Goal: Task Accomplishment & Management: Use online tool/utility

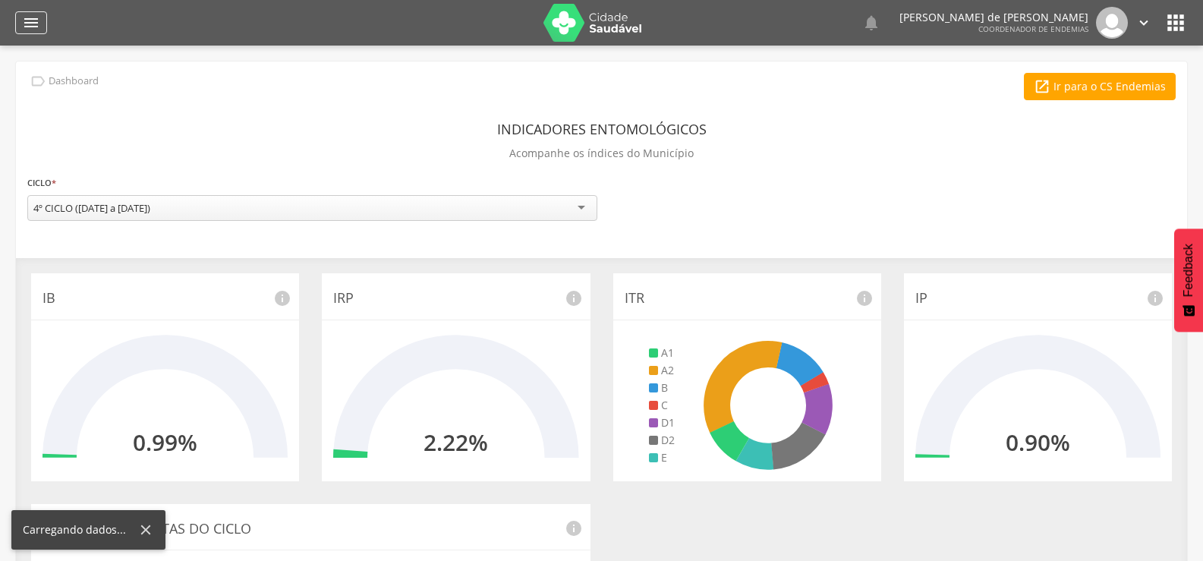
click at [30, 18] on icon "" at bounding box center [31, 23] width 18 height 18
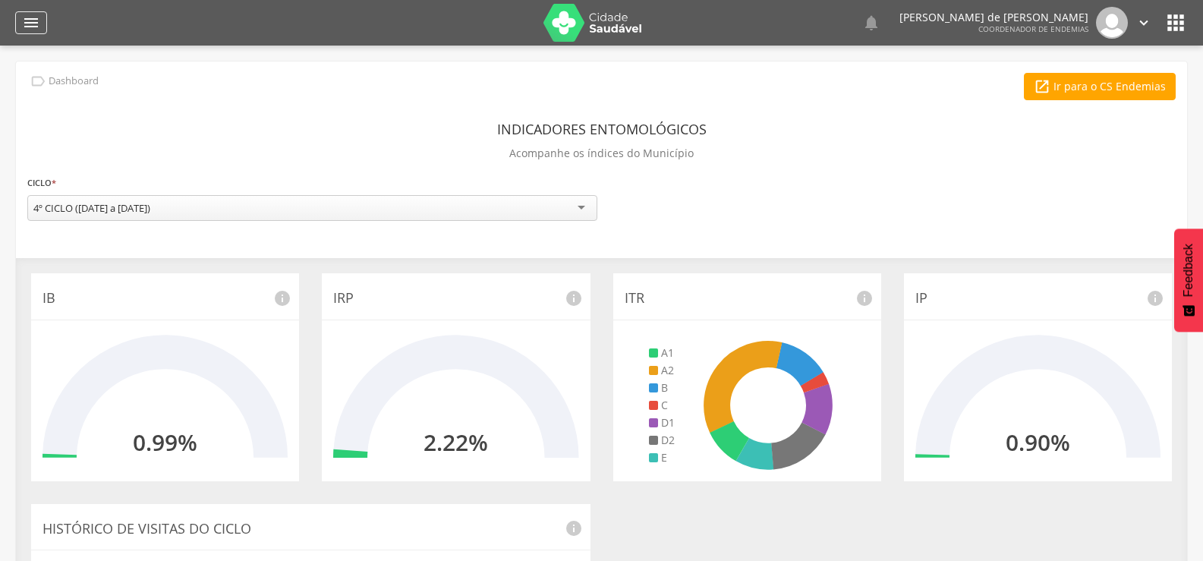
click at [24, 12] on div "" at bounding box center [31, 22] width 32 height 23
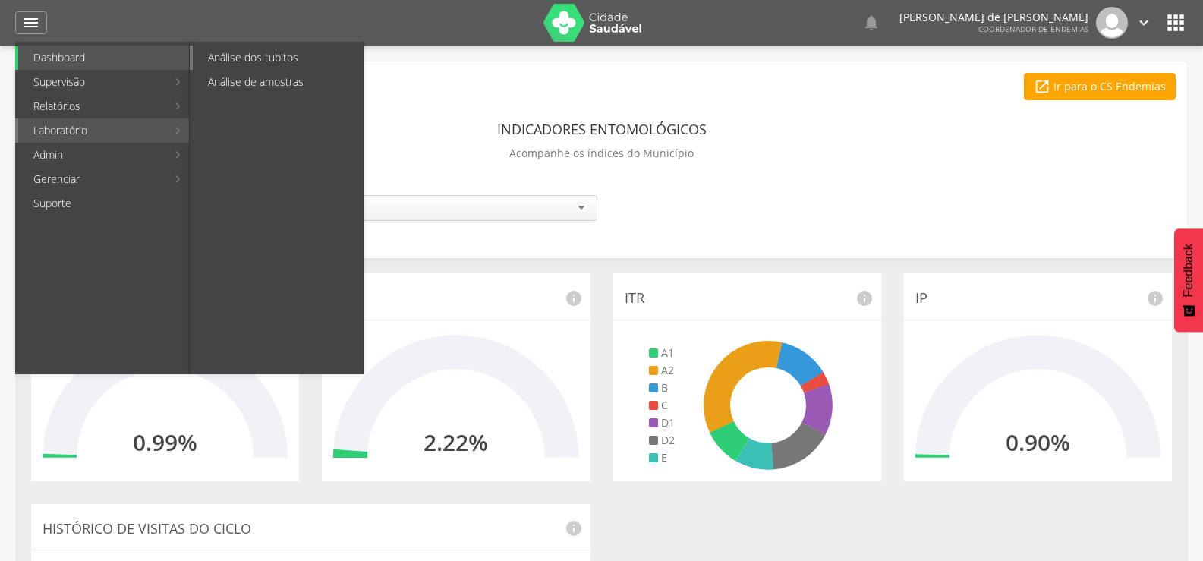
click at [233, 59] on link "Análise dos tubitos" at bounding box center [278, 58] width 171 height 24
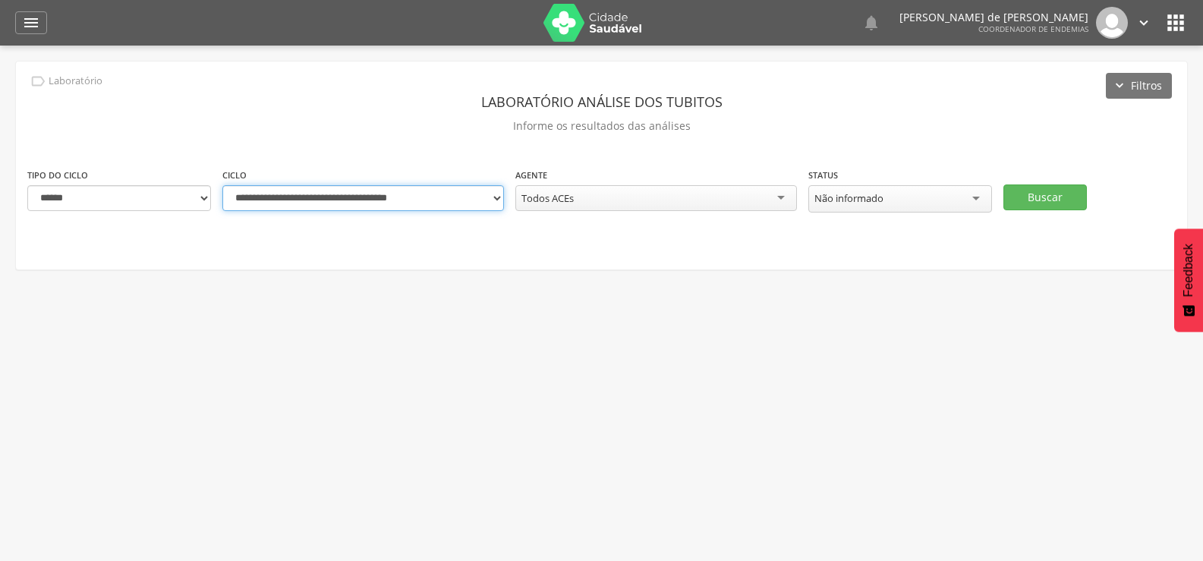
click at [492, 193] on select "**********" at bounding box center [363, 198] width 282 height 26
select select "**********"
click at [222, 185] on select "**********" at bounding box center [363, 198] width 282 height 26
click at [715, 195] on div "Todos ACEs" at bounding box center [656, 198] width 282 height 26
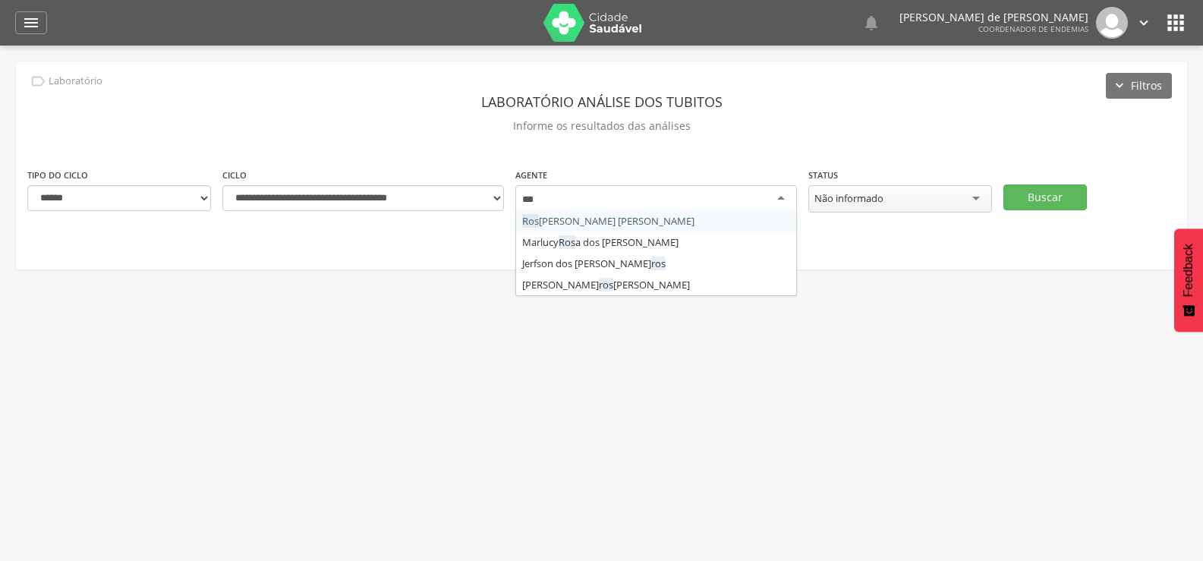
type input "****"
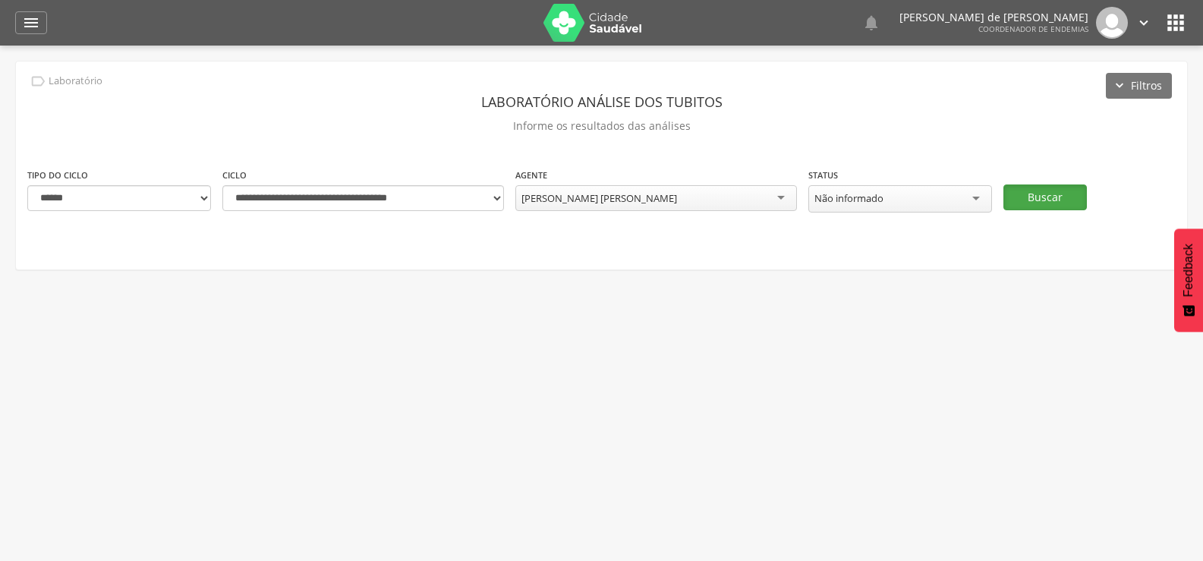
click at [1033, 192] on button "Buscar" at bounding box center [1044, 197] width 83 height 26
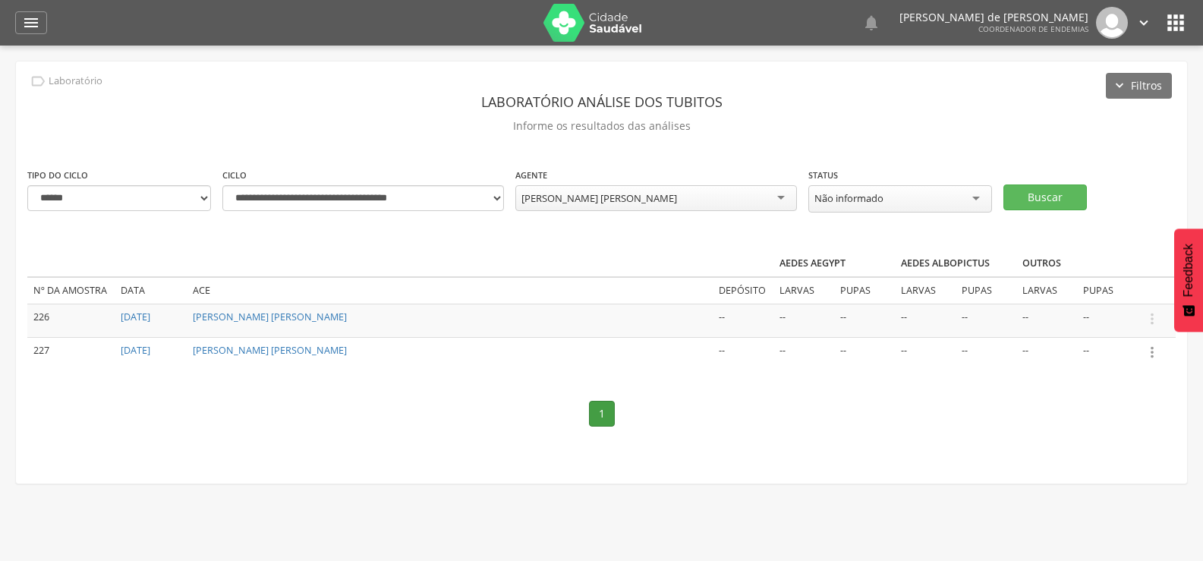
click at [1149, 348] on icon "" at bounding box center [1152, 352] width 17 height 17
click at [1119, 327] on link "Informar resultado" at bounding box center [1100, 326] width 120 height 19
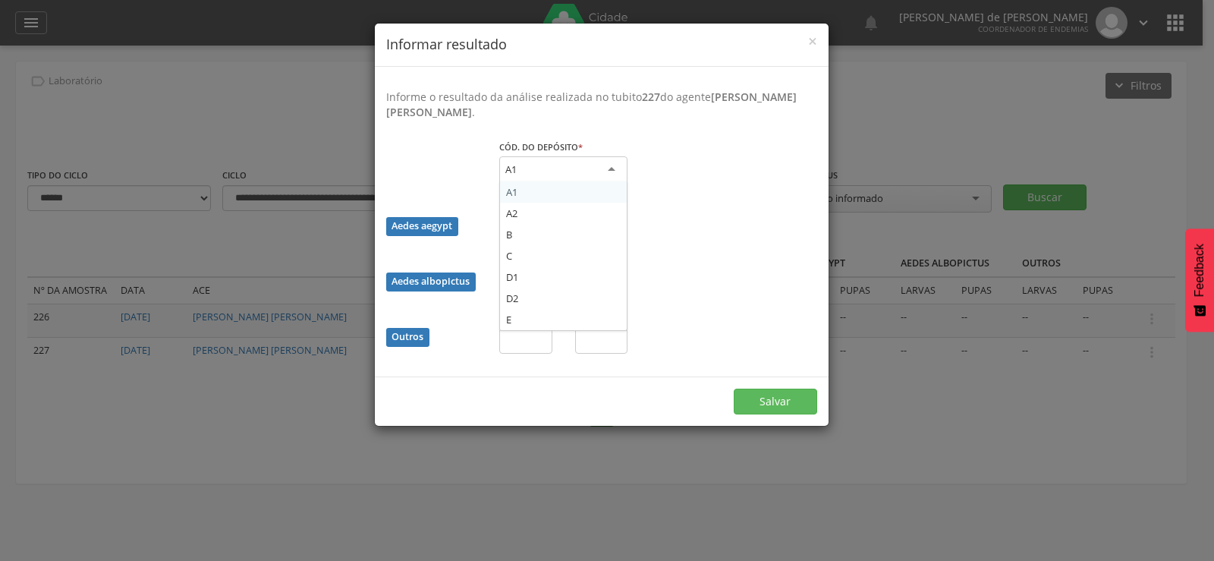
click at [545, 160] on div "A1" at bounding box center [563, 169] width 128 height 27
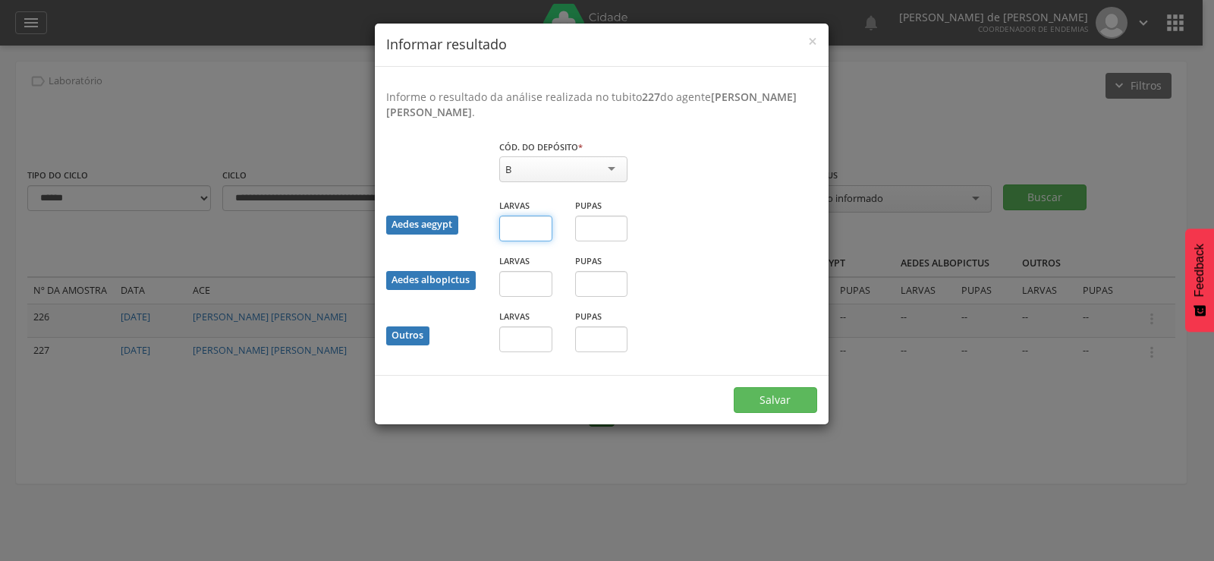
click at [526, 228] on input "text" at bounding box center [525, 229] width 53 height 26
type input "*"
click at [776, 401] on button "Salvar" at bounding box center [775, 400] width 83 height 26
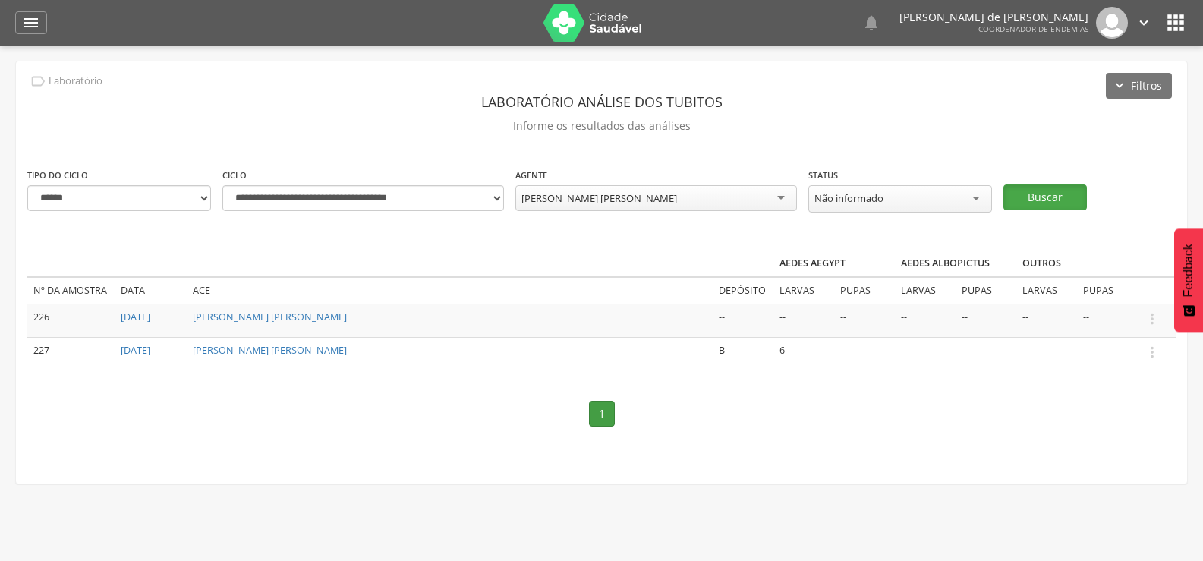
click at [1040, 194] on button "Buscar" at bounding box center [1044, 197] width 83 height 26
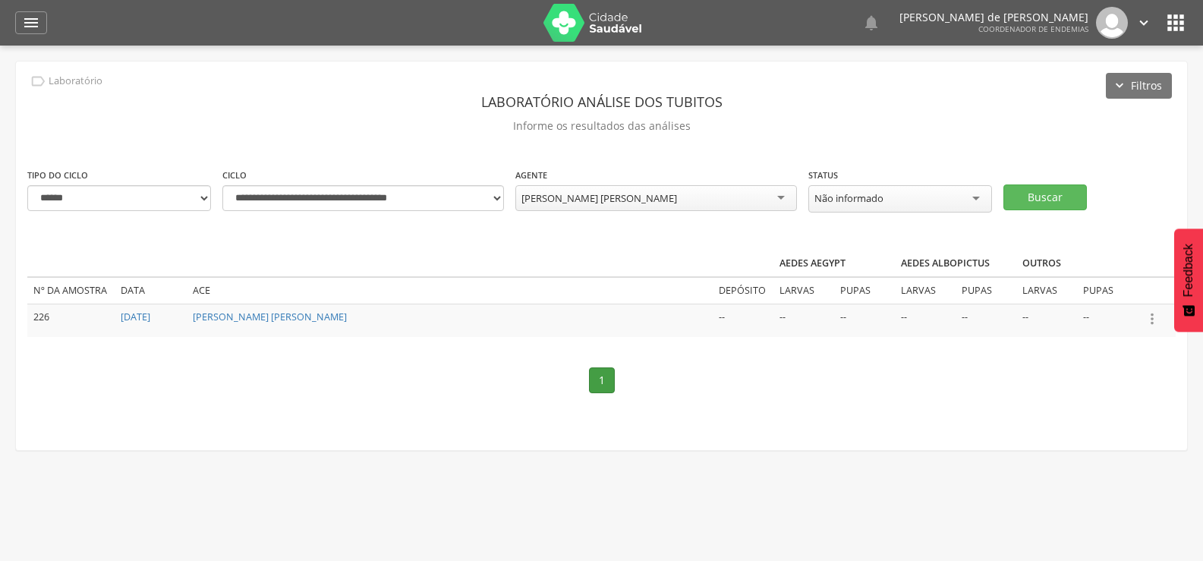
click at [1153, 316] on icon "" at bounding box center [1152, 318] width 17 height 17
click at [1109, 284] on link "Informar resultado" at bounding box center [1100, 293] width 120 height 19
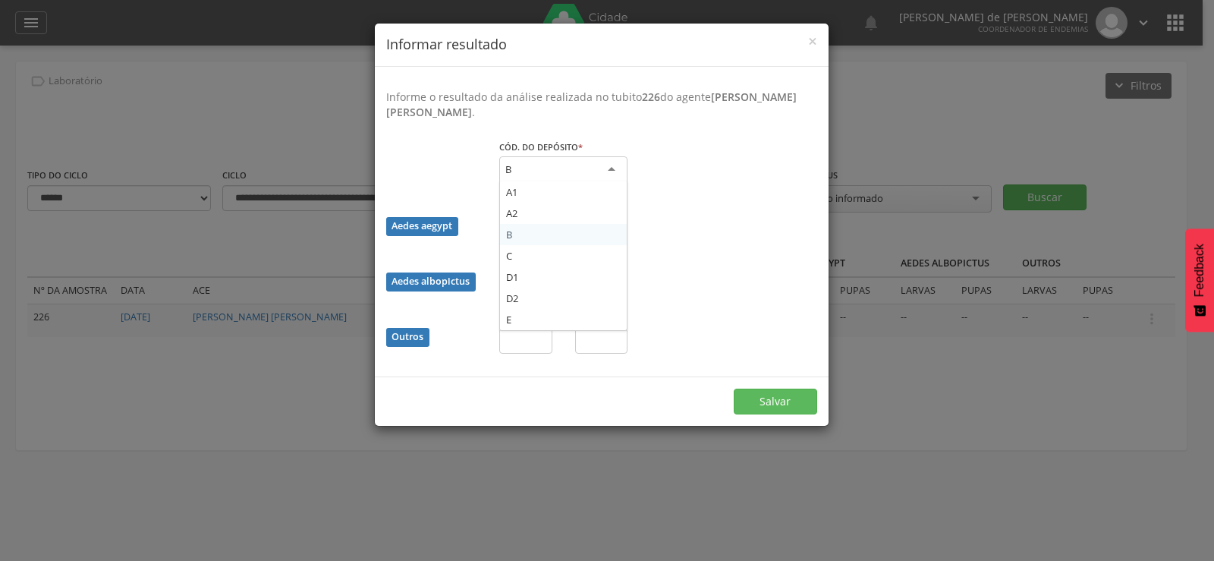
click at [566, 161] on div "B" at bounding box center [563, 169] width 128 height 27
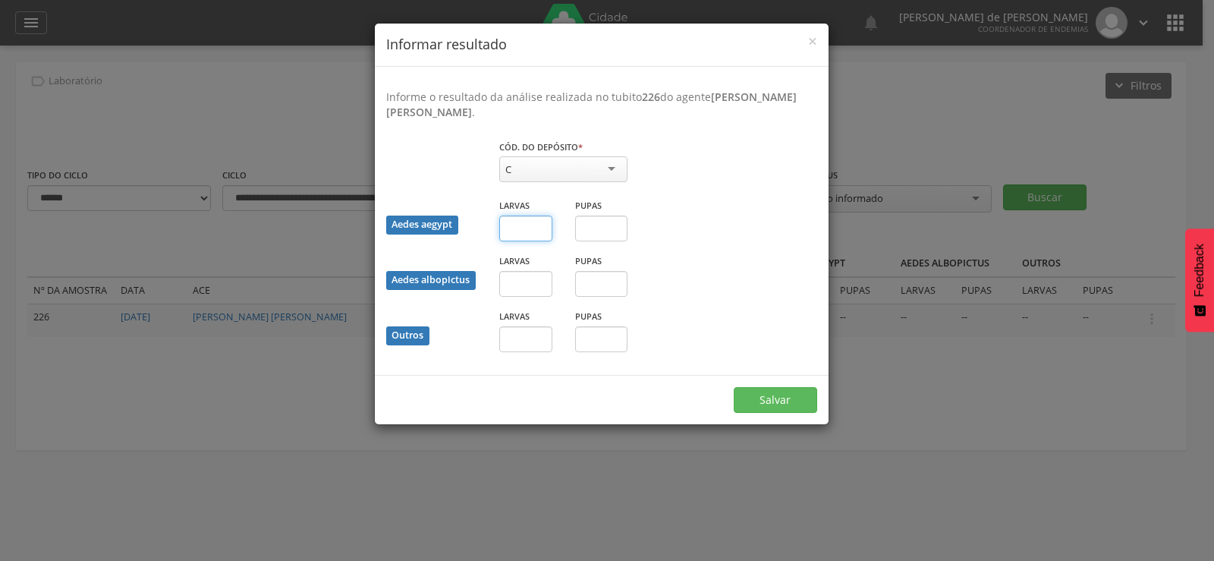
click at [520, 234] on input "text" at bounding box center [525, 229] width 53 height 26
type input "*"
click at [597, 225] on input "text" at bounding box center [601, 229] width 53 height 26
type input "*"
click at [773, 401] on button "Salvar" at bounding box center [775, 400] width 83 height 26
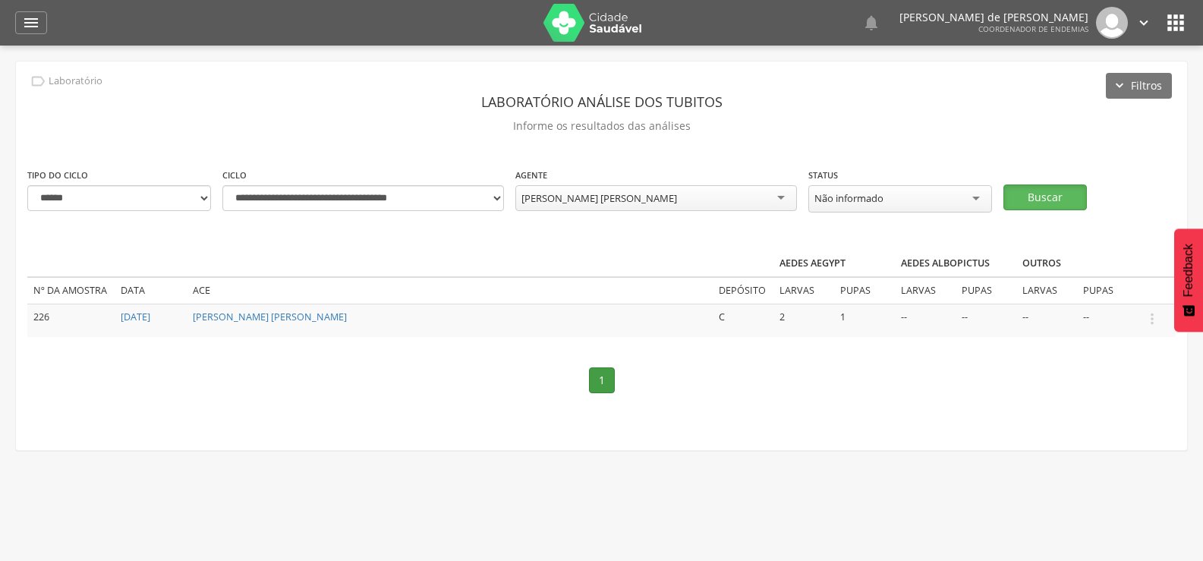
click at [1050, 192] on button "Buscar" at bounding box center [1044, 197] width 83 height 26
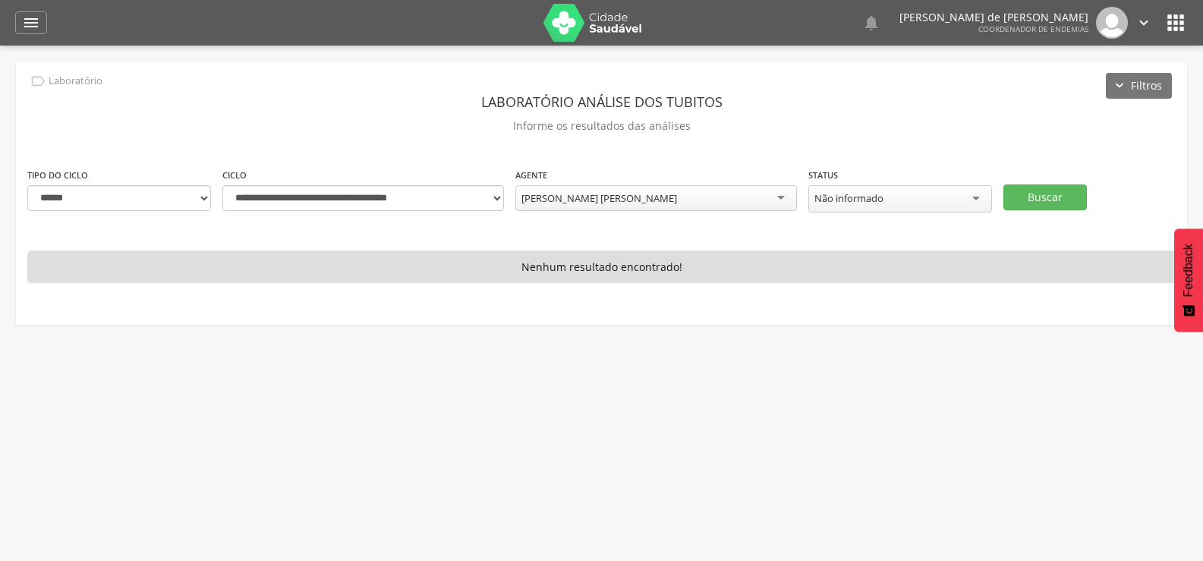
click at [672, 192] on div "[PERSON_NAME] [PERSON_NAME]" at bounding box center [656, 198] width 282 height 26
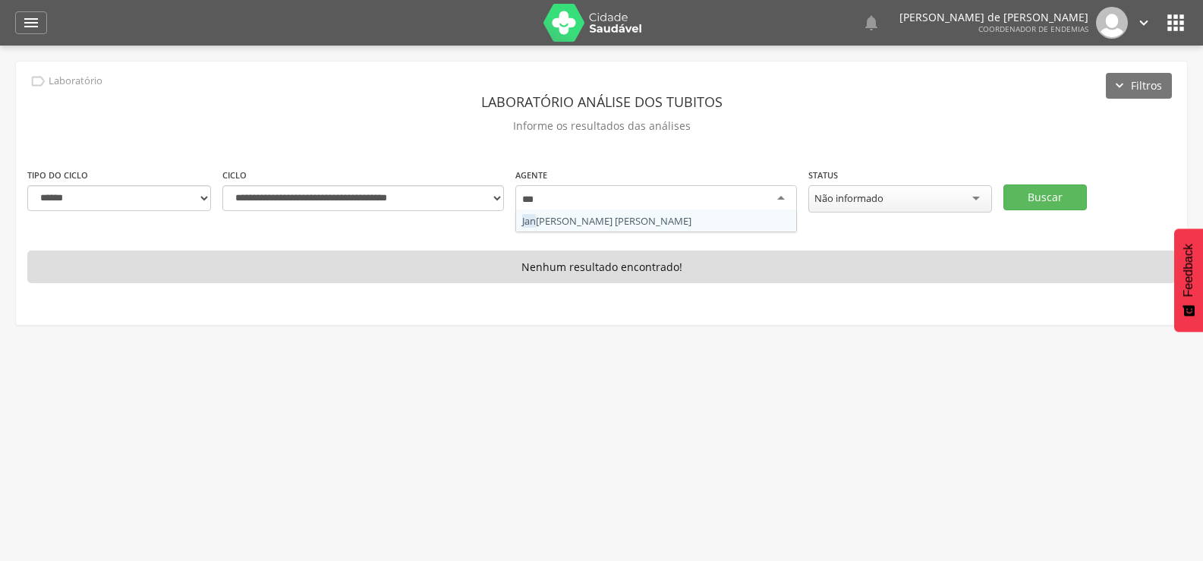
type input "****"
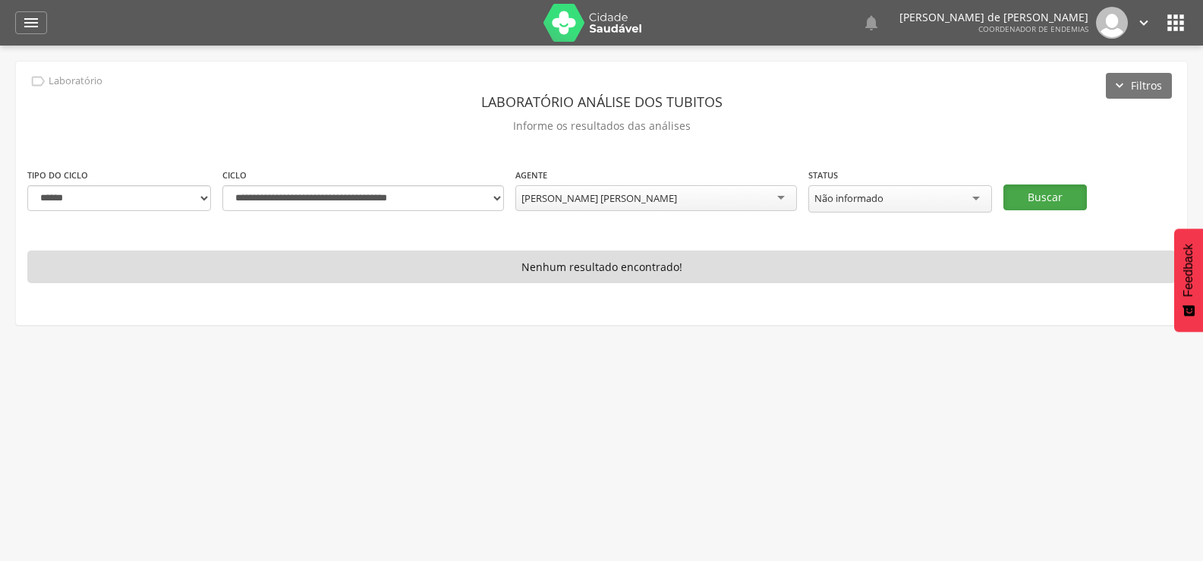
click at [1033, 184] on button "Buscar" at bounding box center [1044, 197] width 83 height 26
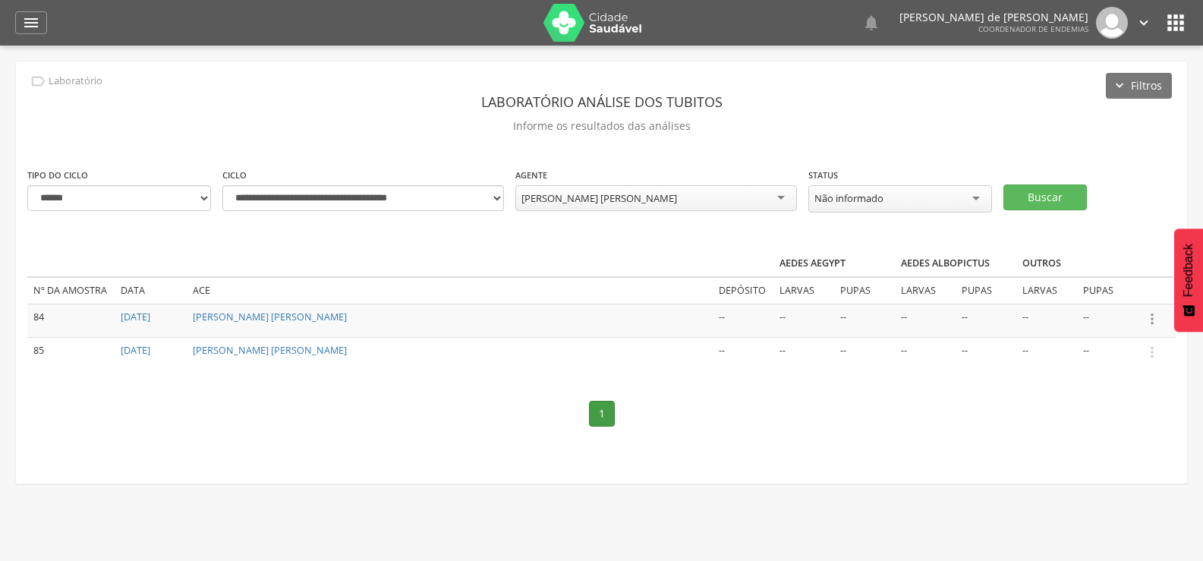
click at [1155, 314] on icon "" at bounding box center [1152, 318] width 17 height 17
click at [1134, 287] on link "Informar resultado" at bounding box center [1100, 293] width 120 height 19
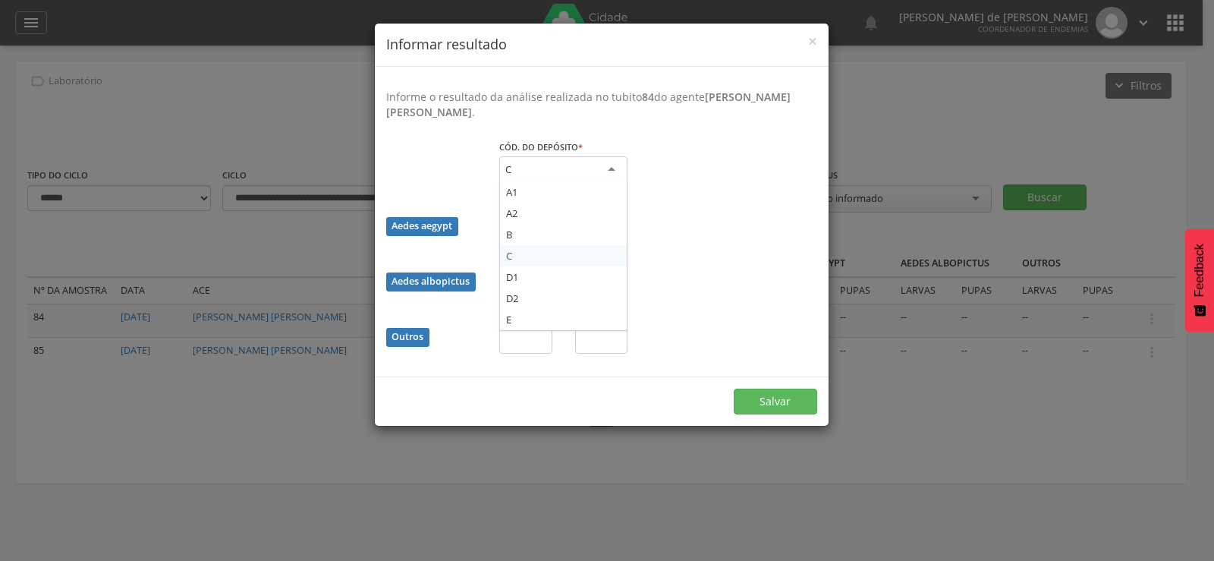
click at [584, 168] on div "C" at bounding box center [563, 169] width 128 height 27
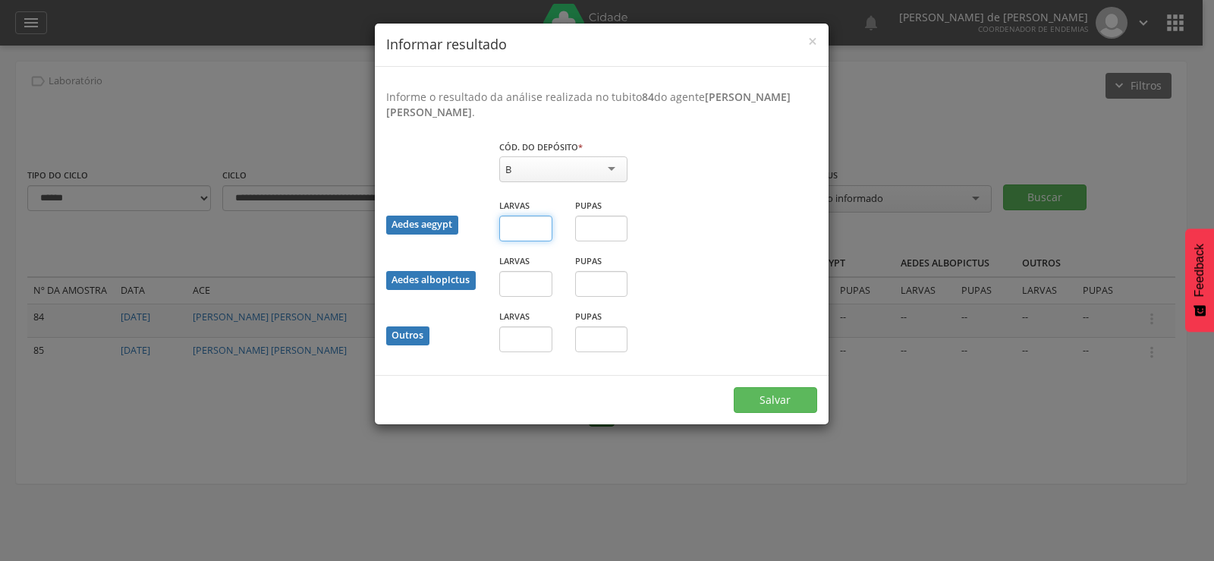
click at [521, 228] on input "text" at bounding box center [525, 229] width 53 height 26
type input "*"
click at [775, 392] on button "Salvar" at bounding box center [775, 400] width 83 height 26
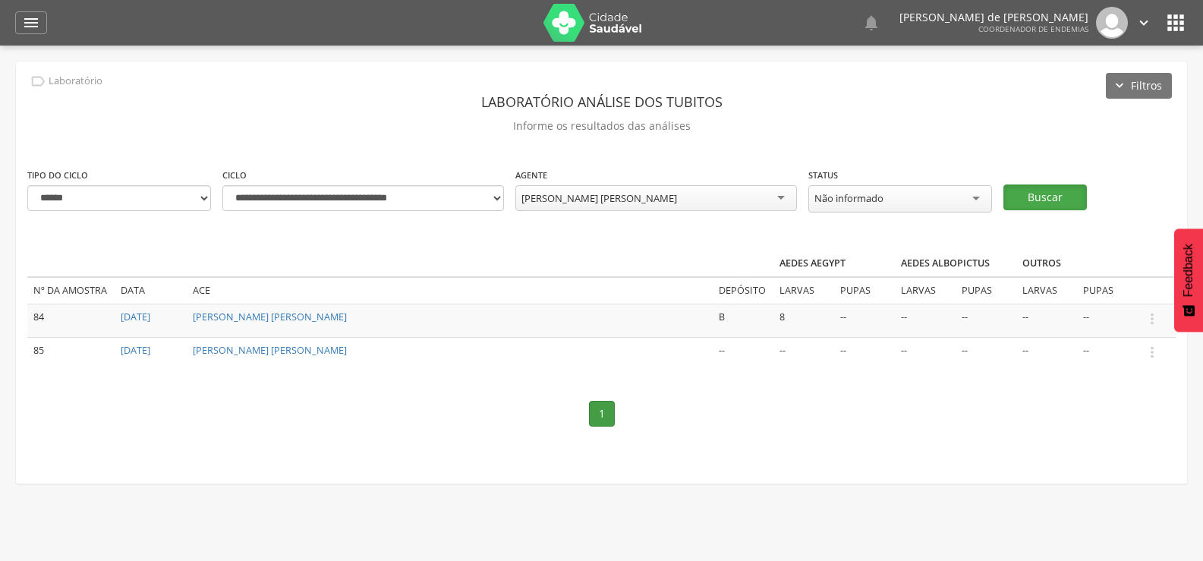
click at [1042, 194] on button "Buscar" at bounding box center [1044, 197] width 83 height 26
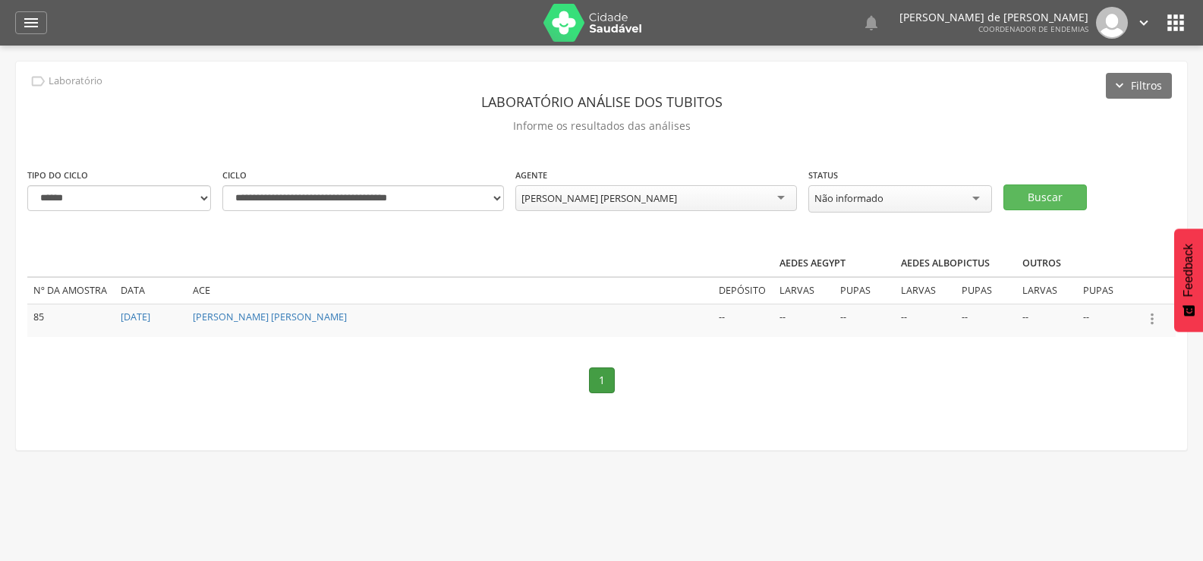
click at [1151, 312] on icon "" at bounding box center [1152, 318] width 17 height 17
click at [1108, 291] on link "Informar resultado" at bounding box center [1100, 293] width 120 height 19
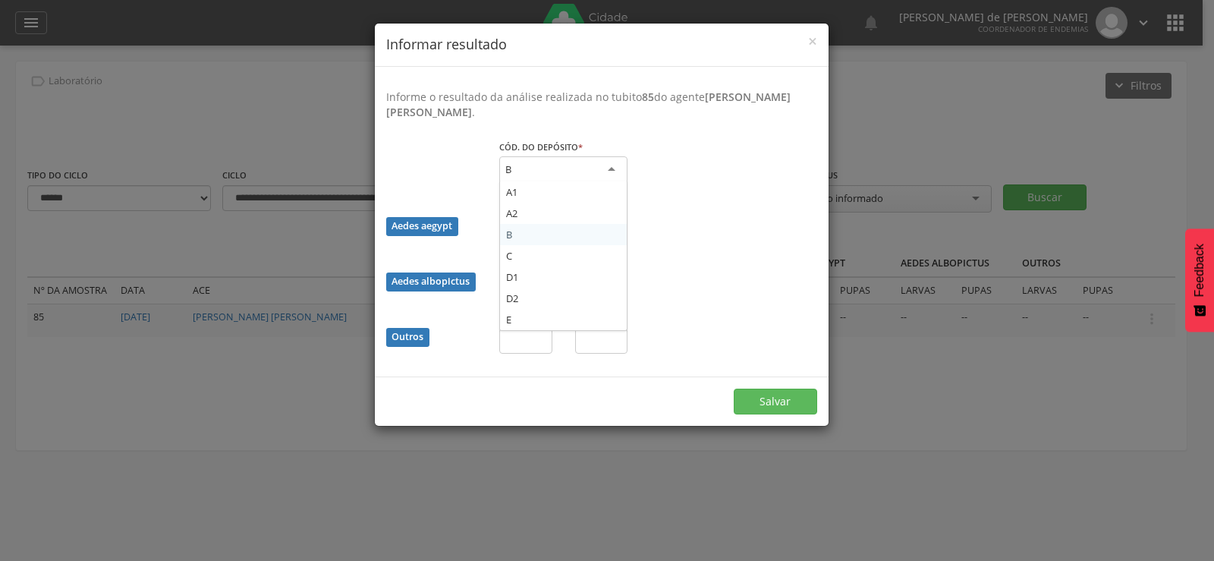
click at [593, 164] on div "B" at bounding box center [563, 169] width 128 height 27
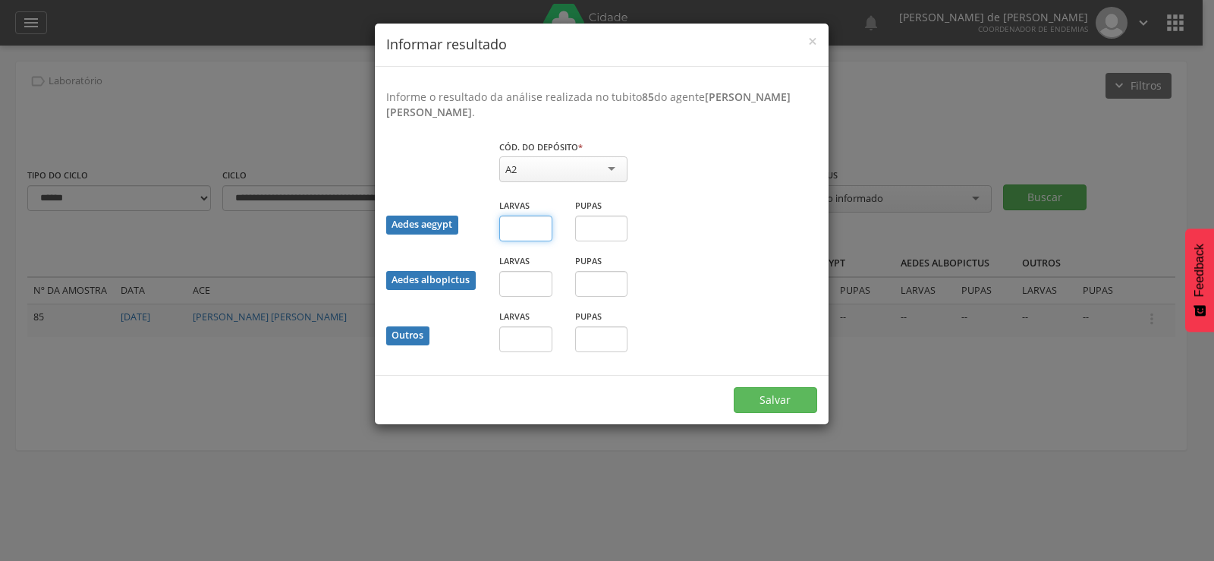
click at [521, 226] on input "text" at bounding box center [525, 229] width 53 height 26
type input "*"
click at [788, 398] on button "Salvar" at bounding box center [775, 400] width 83 height 26
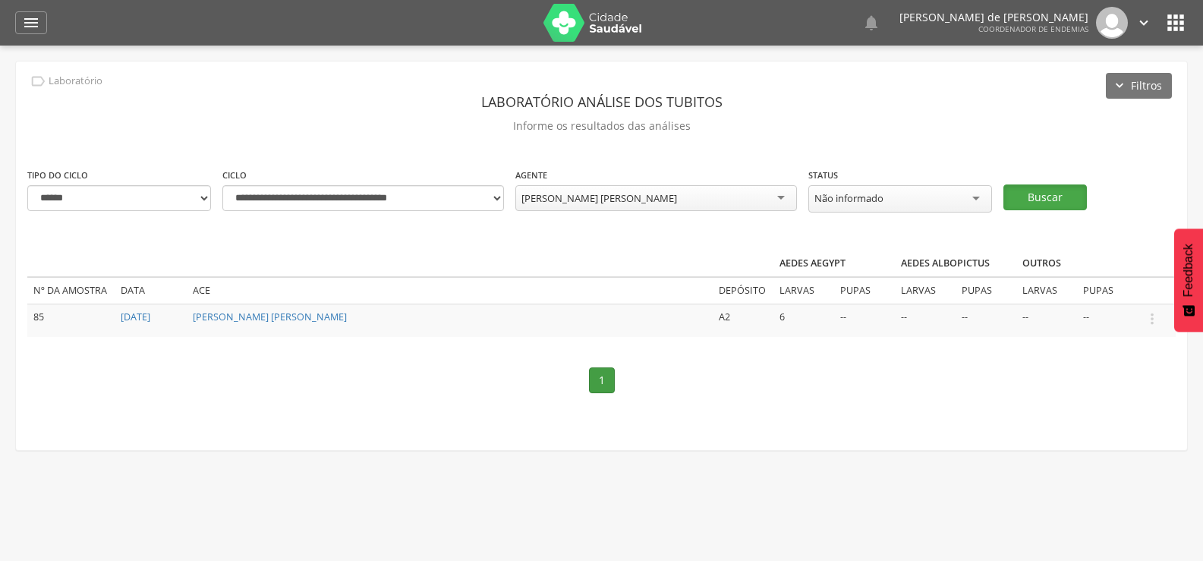
click at [1048, 195] on button "Buscar" at bounding box center [1044, 197] width 83 height 26
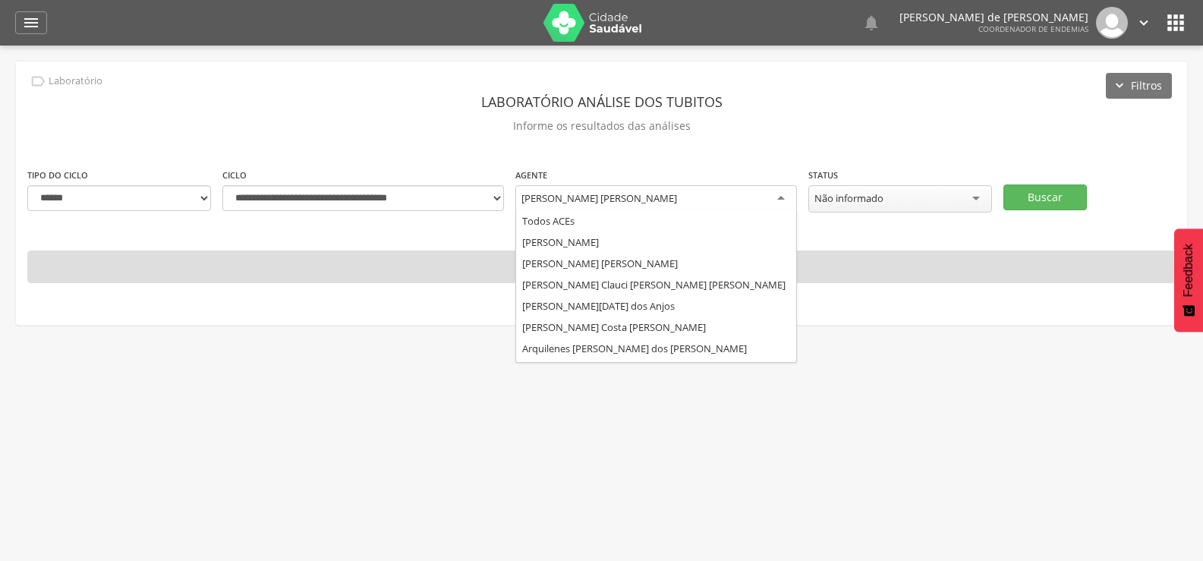
click at [678, 189] on div "[PERSON_NAME] [PERSON_NAME]" at bounding box center [656, 198] width 282 height 27
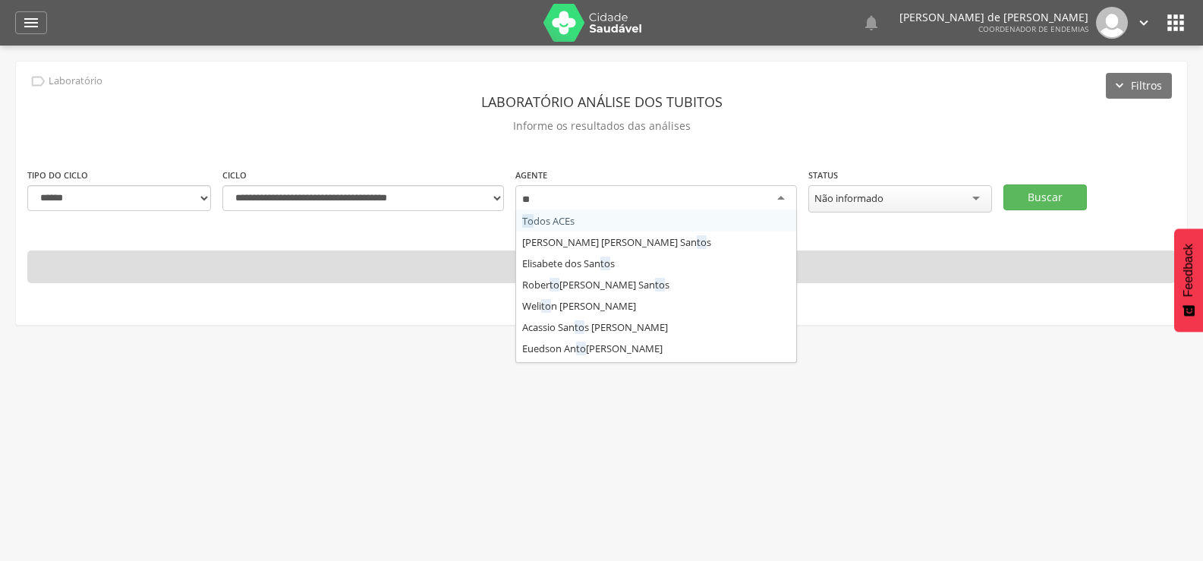
type input "***"
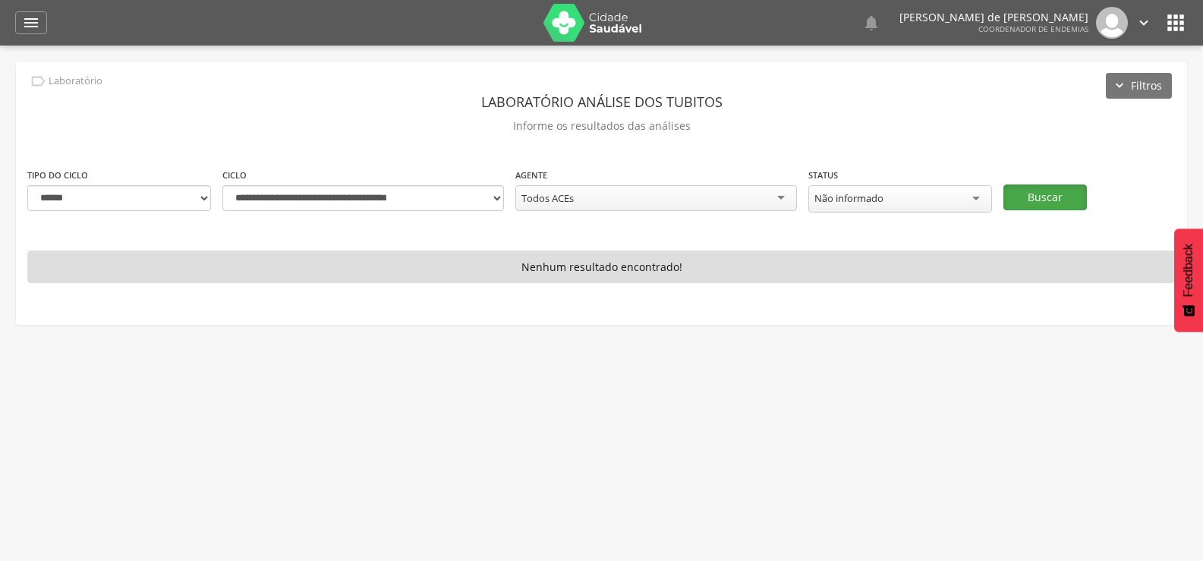
click at [1031, 195] on button "Buscar" at bounding box center [1044, 197] width 83 height 26
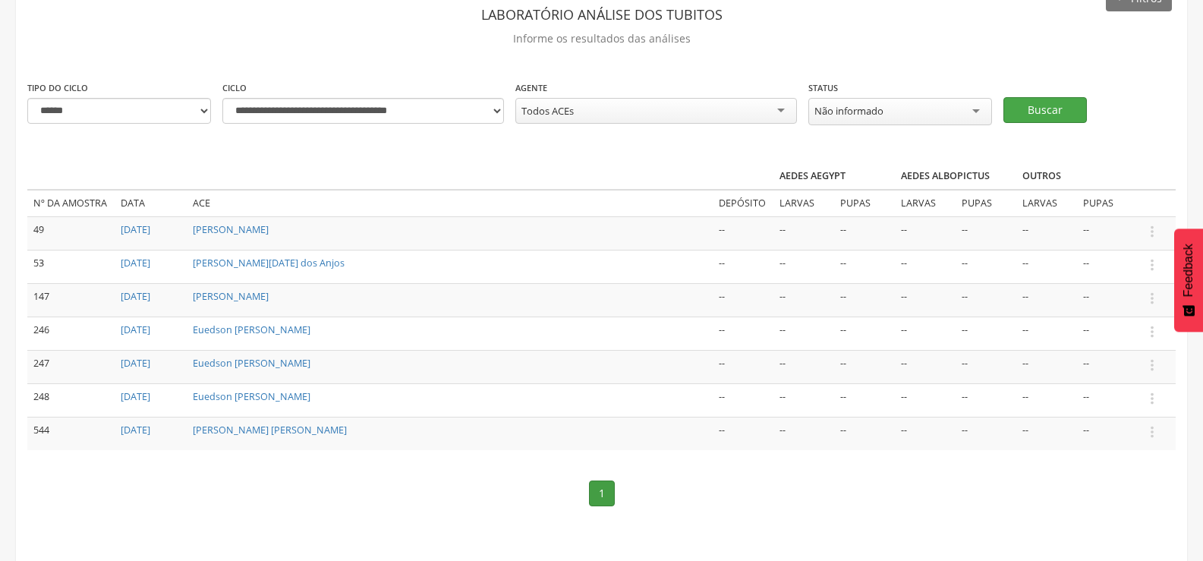
scroll to position [89, 0]
